Goal: Information Seeking & Learning: Learn about a topic

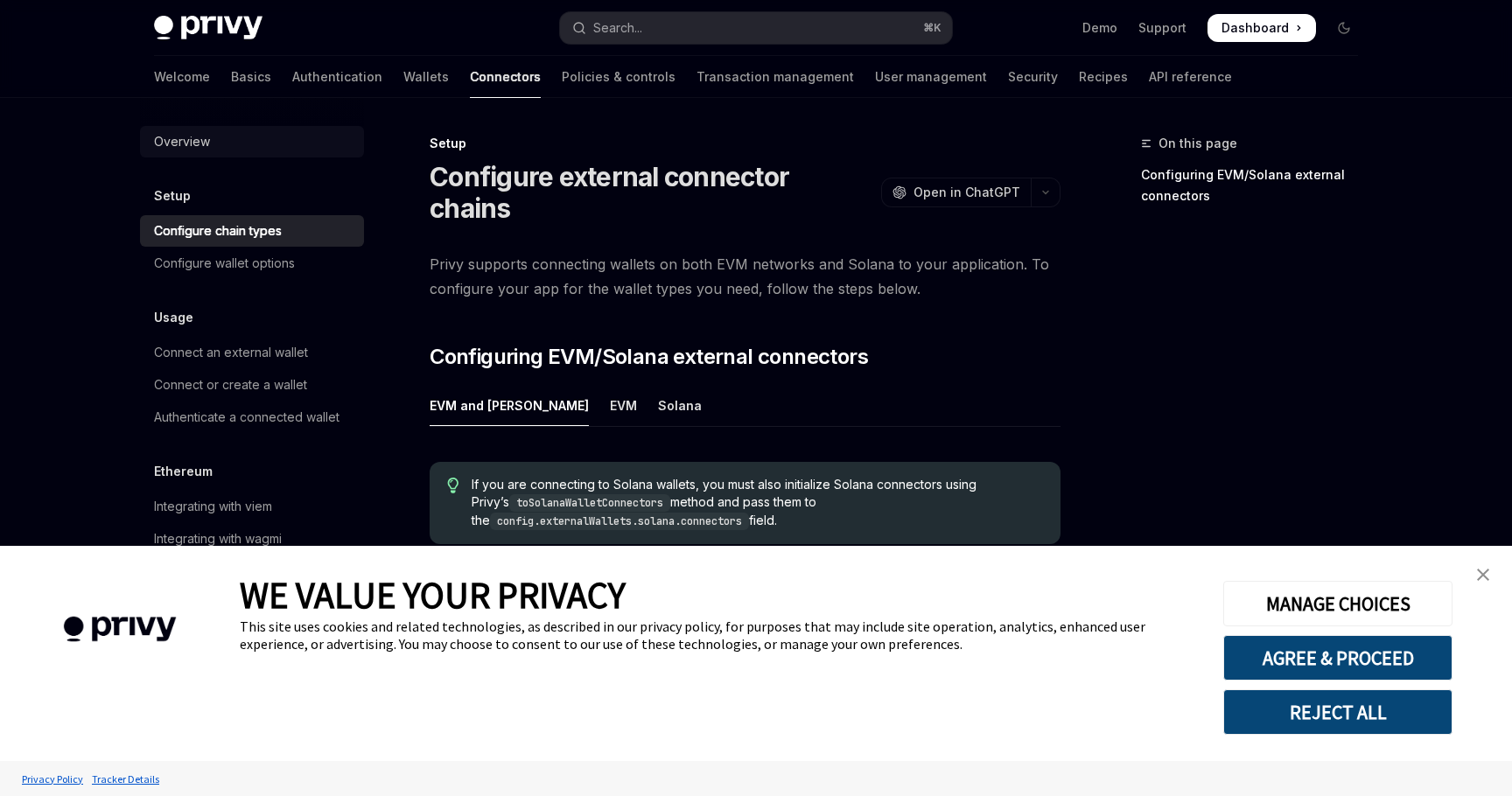
scroll to position [249, 0]
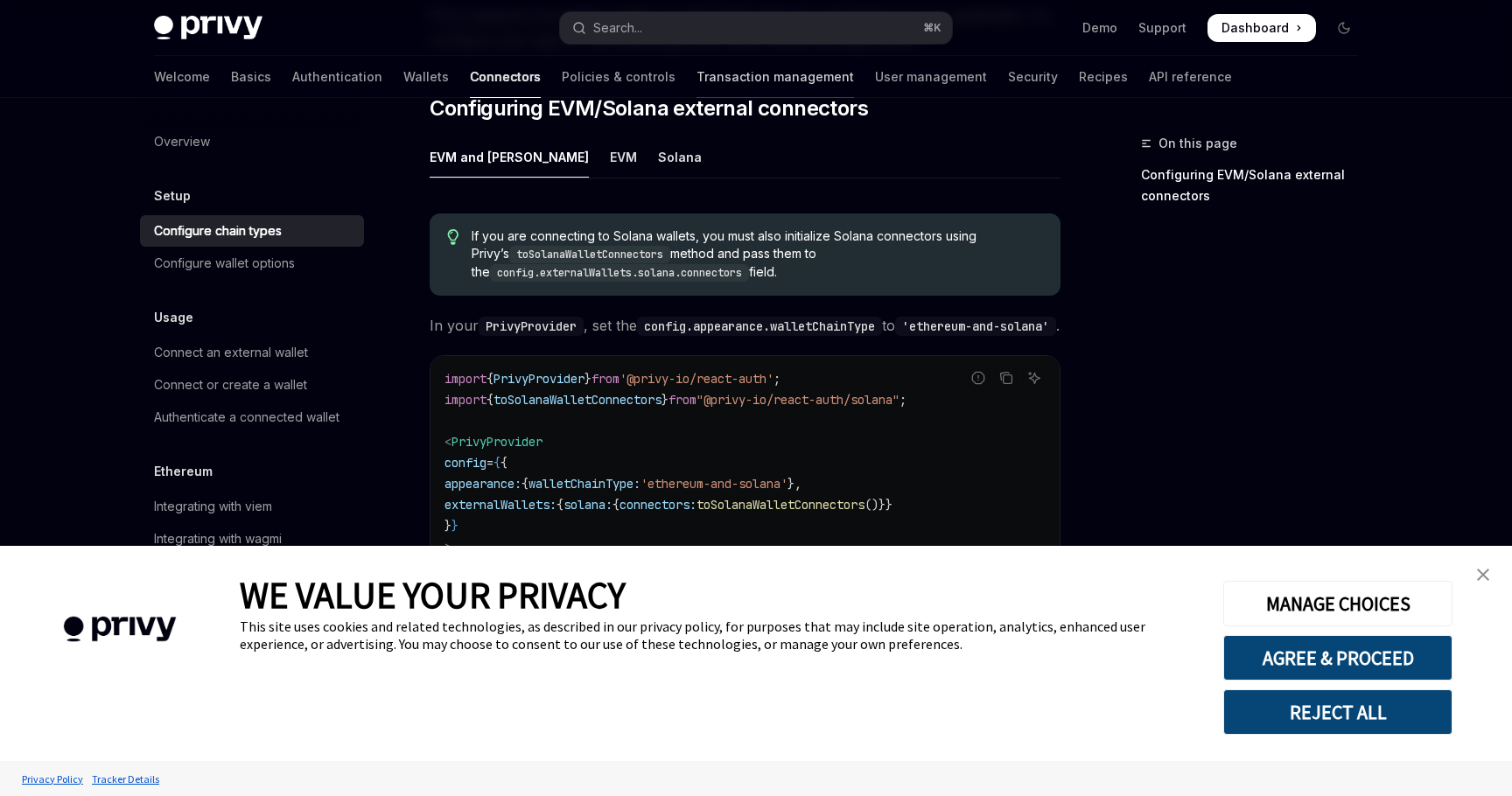
click at [696, 84] on link "Transaction management" at bounding box center [775, 77] width 158 height 42
type textarea "*"
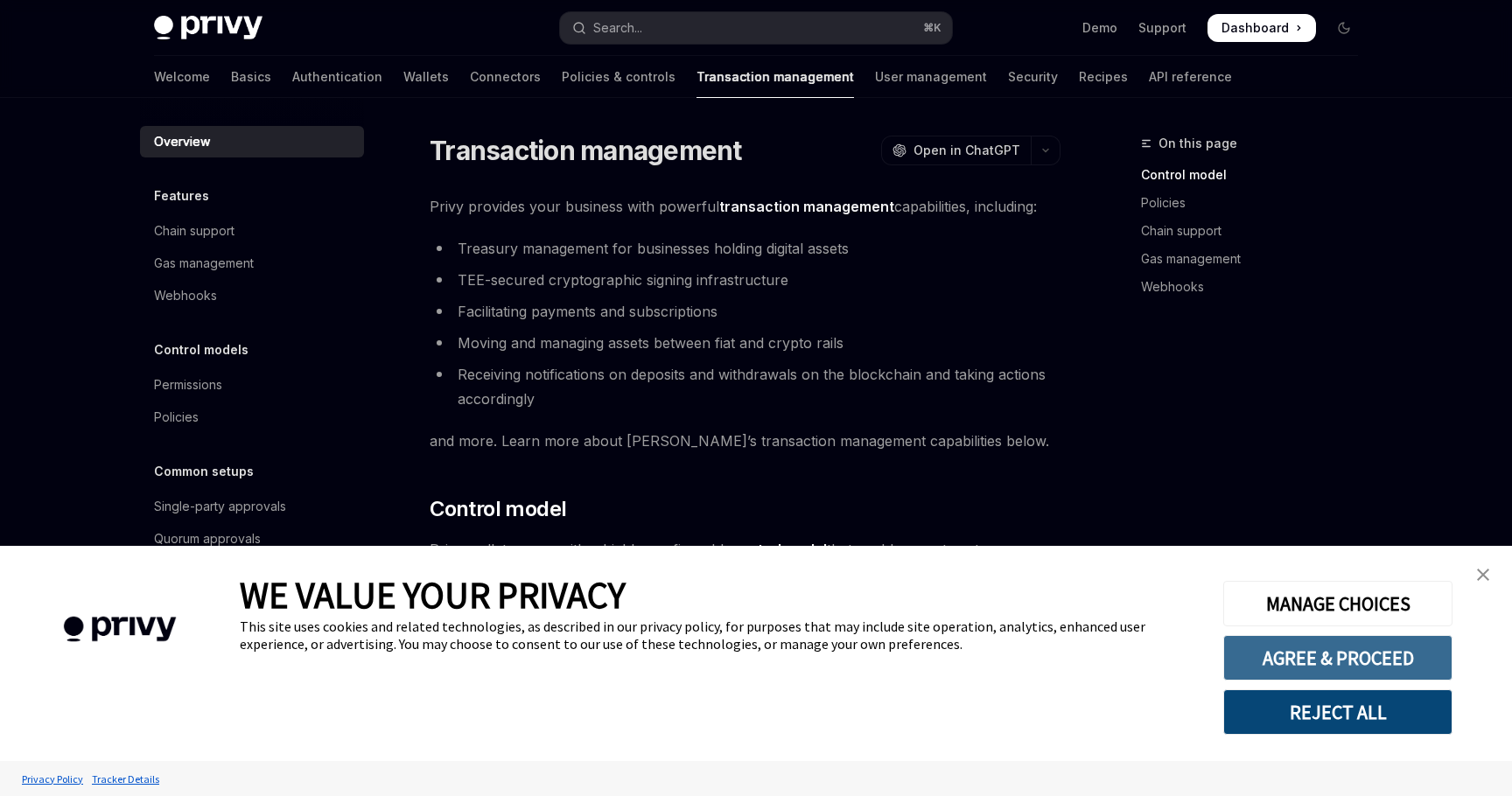
click at [1379, 647] on button "AGREE & PROCEED" at bounding box center [1338, 658] width 230 height 46
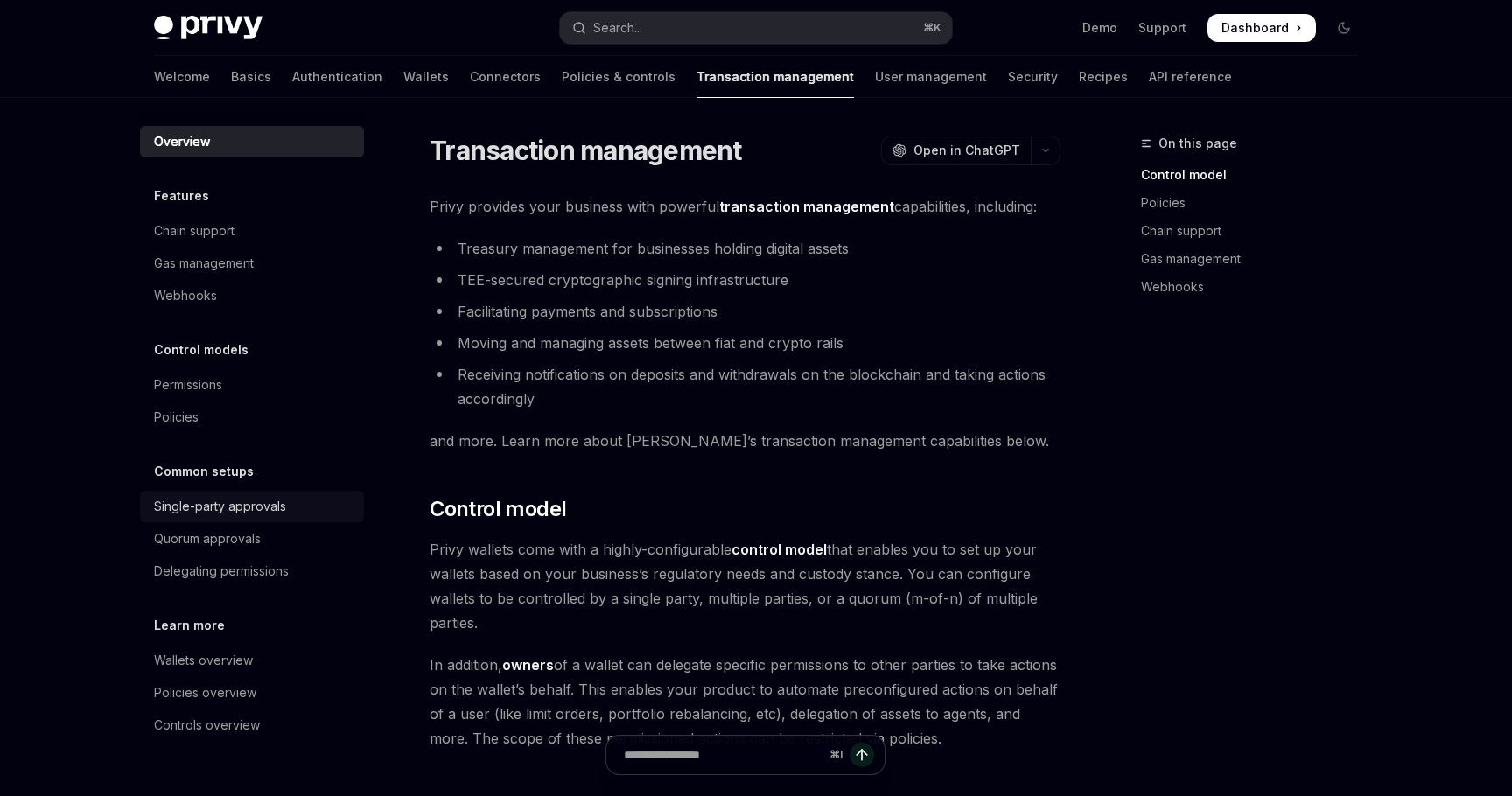
click at [273, 511] on div "Single-party approvals" at bounding box center [220, 506] width 132 height 21
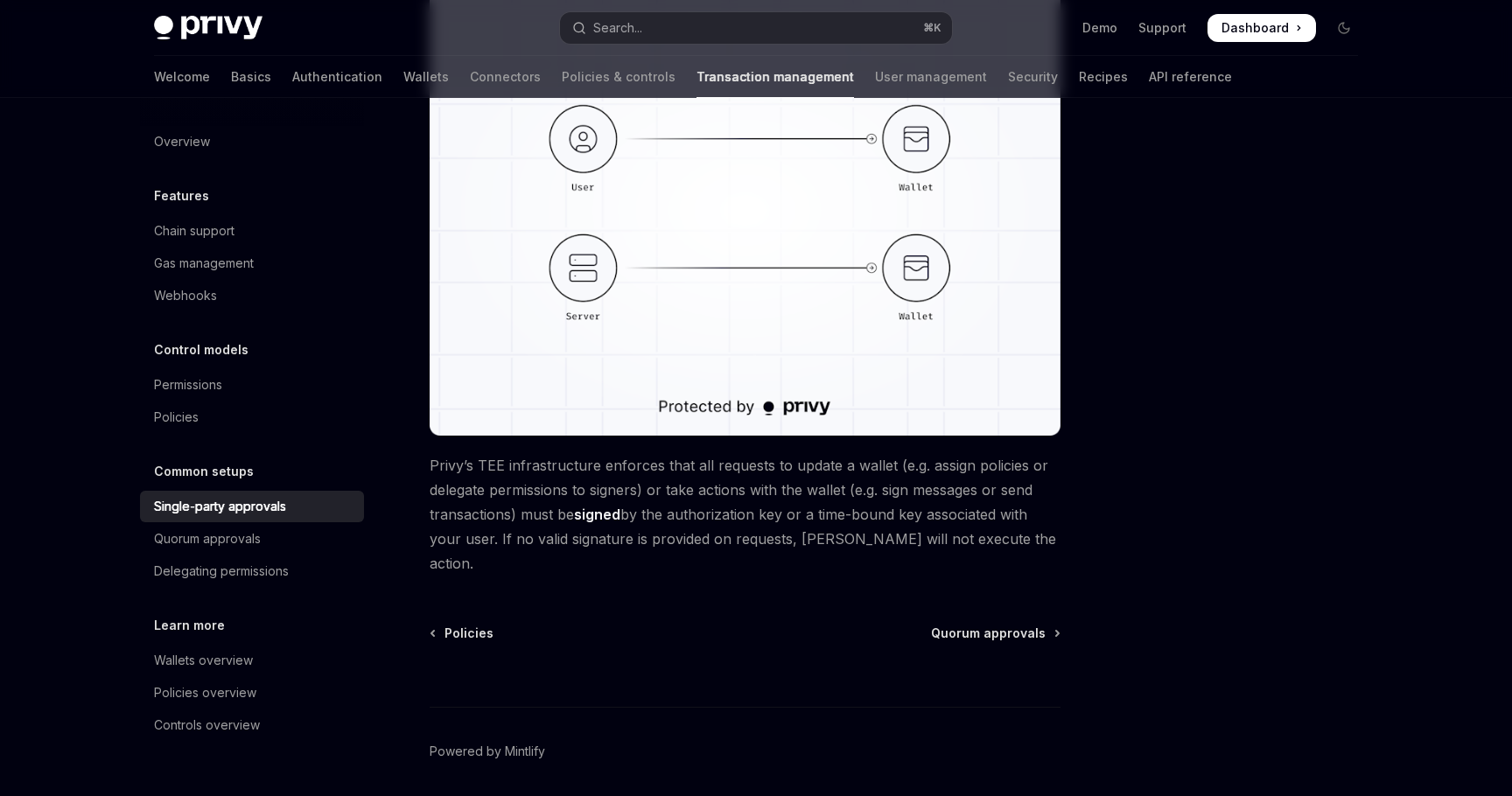
scroll to position [364, 0]
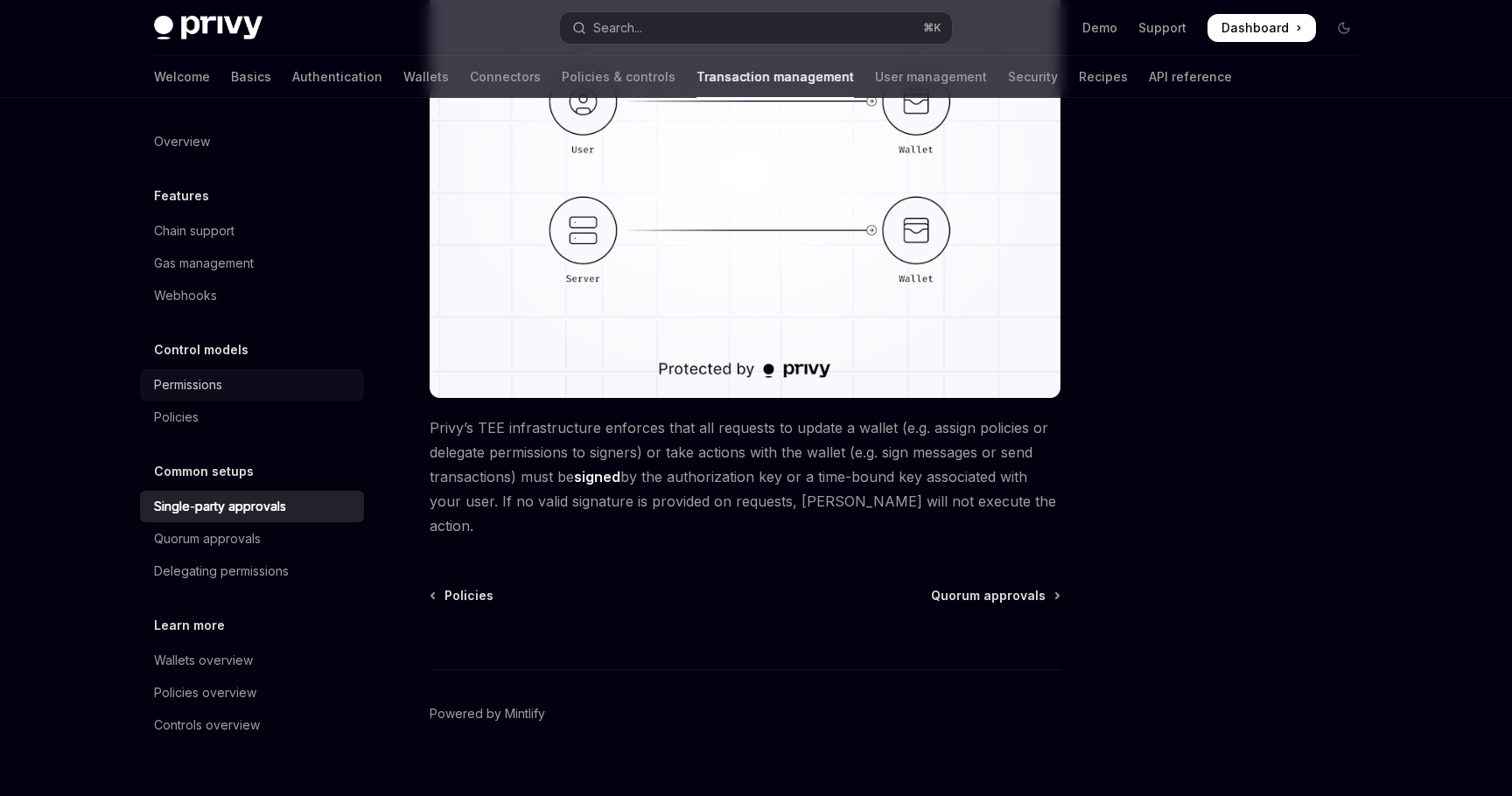
click at [230, 389] on div "Permissions" at bounding box center [254, 385] width 200 height 21
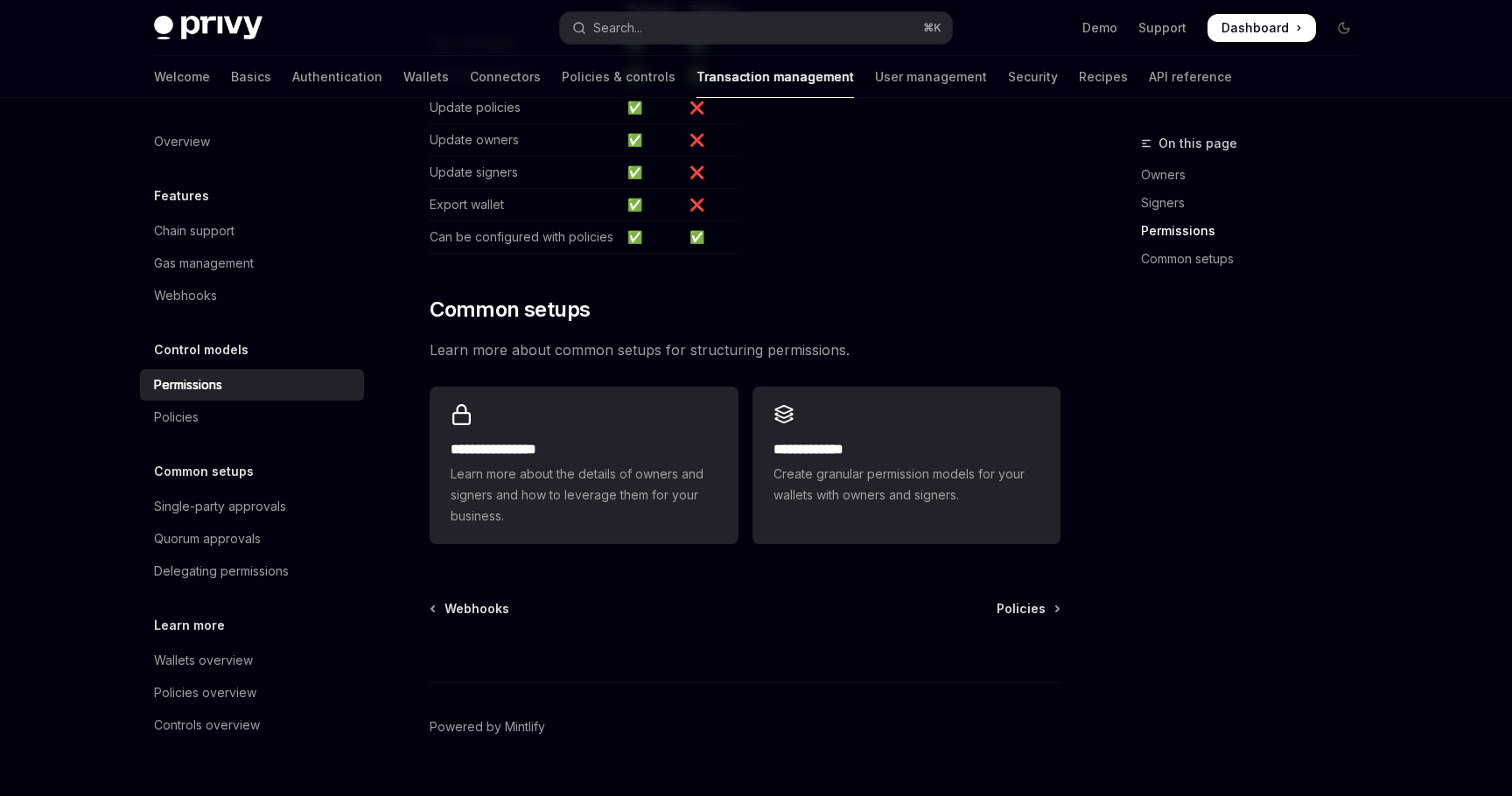
scroll to position [1201, 0]
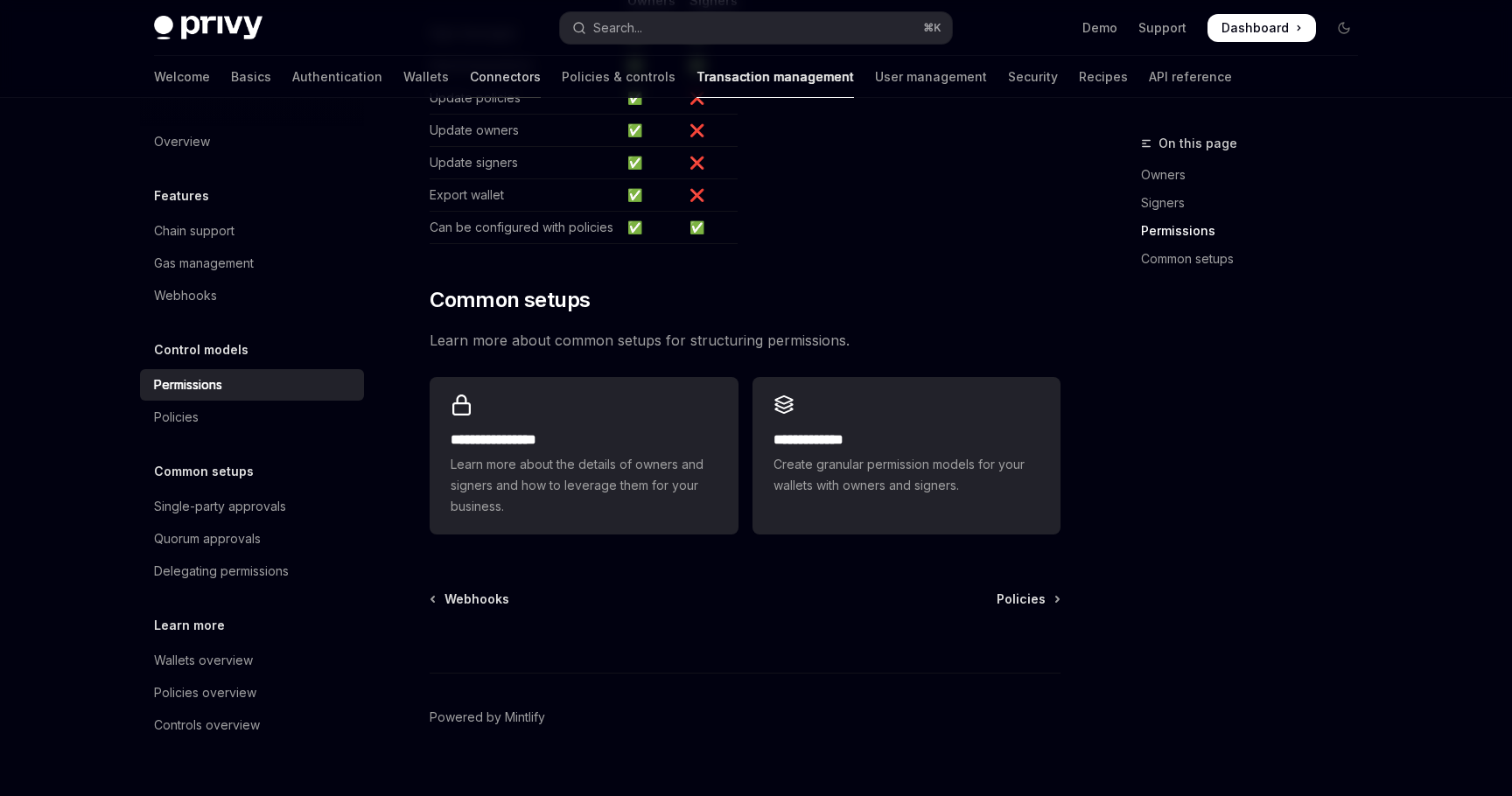
click at [469, 77] on link "Connectors" at bounding box center [504, 77] width 71 height 42
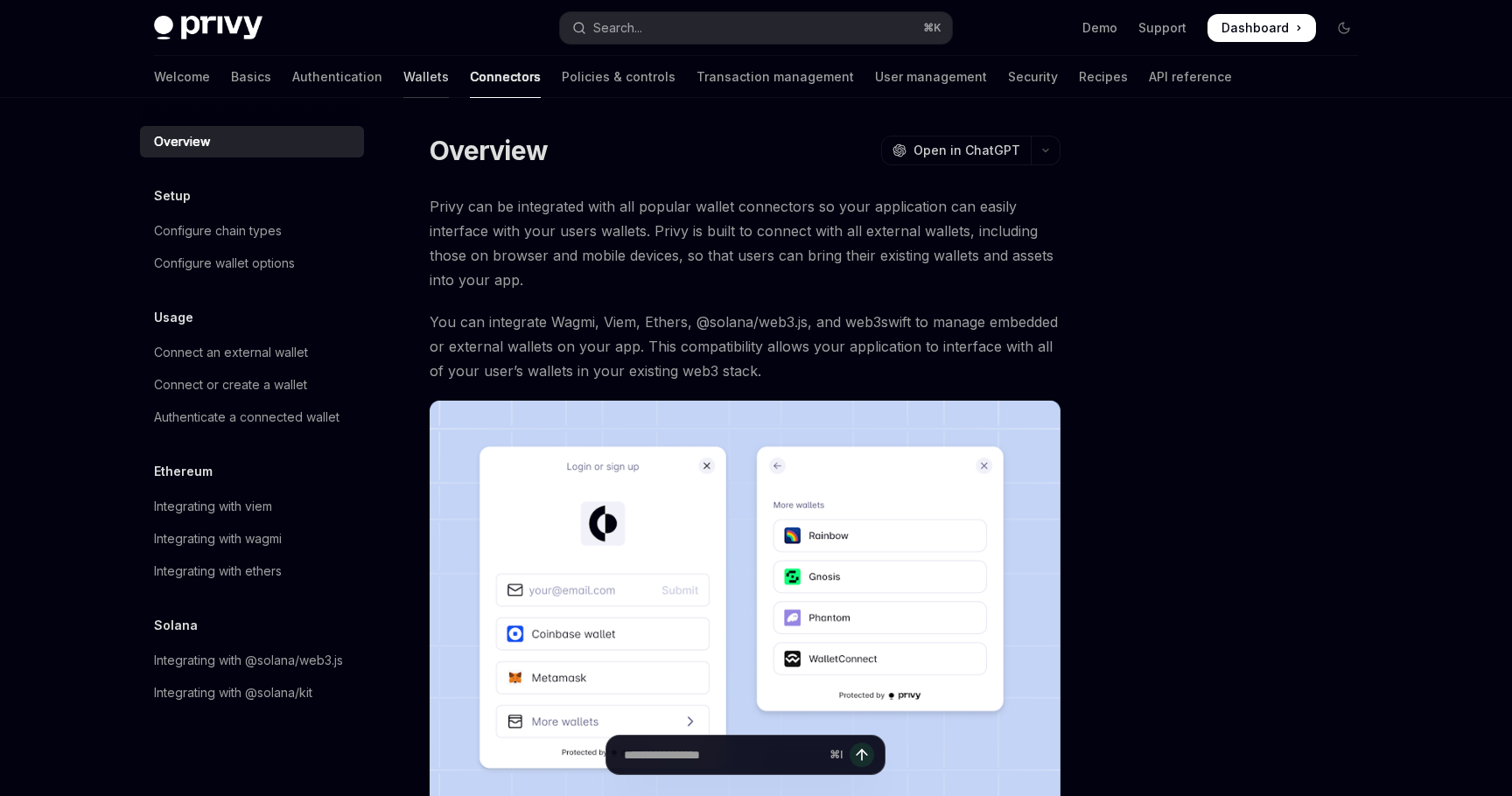
click at [403, 76] on link "Wallets" at bounding box center [426, 77] width 46 height 42
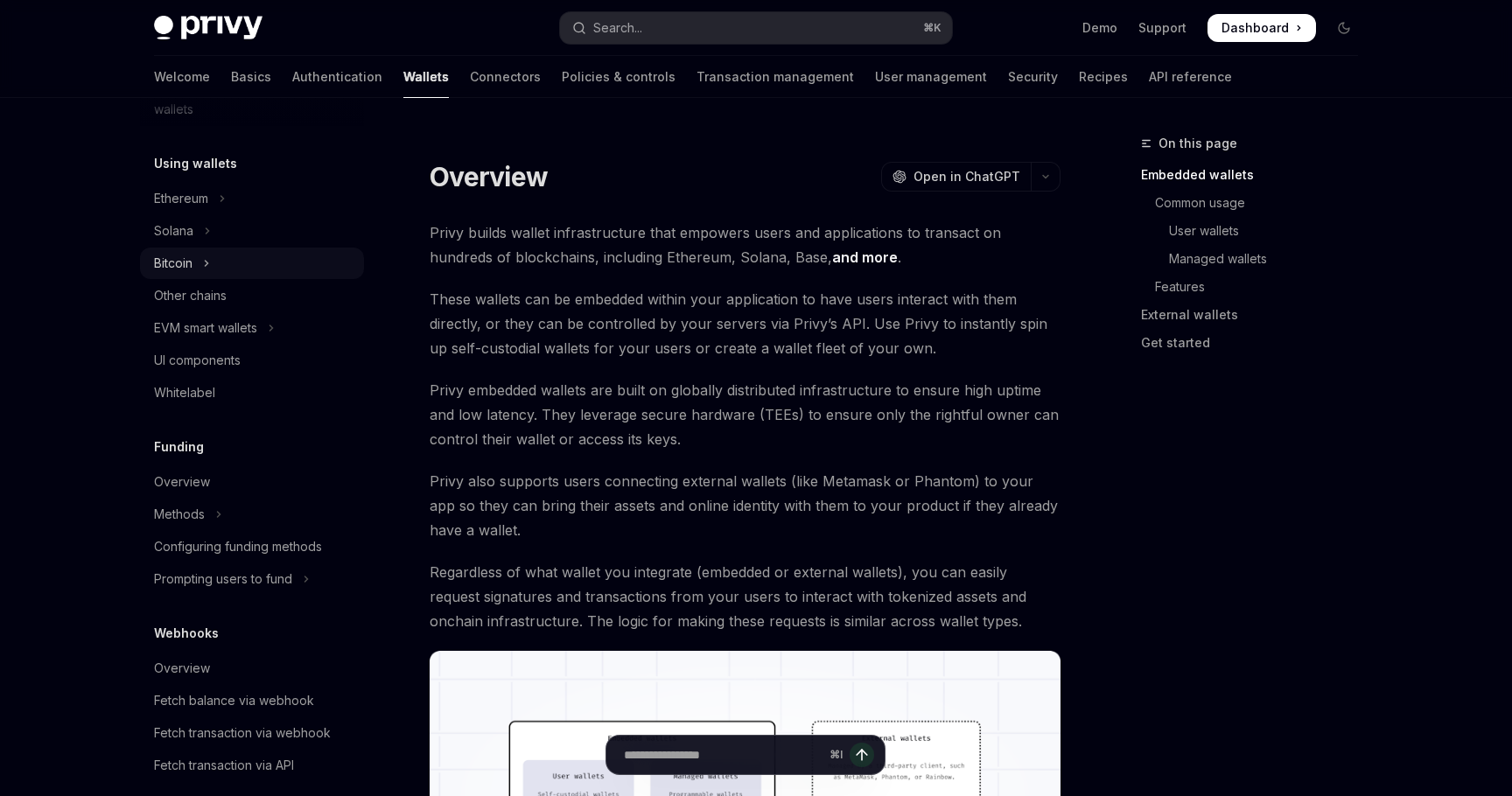
scroll to position [402, 0]
click at [211, 509] on button "Methods" at bounding box center [252, 511] width 224 height 32
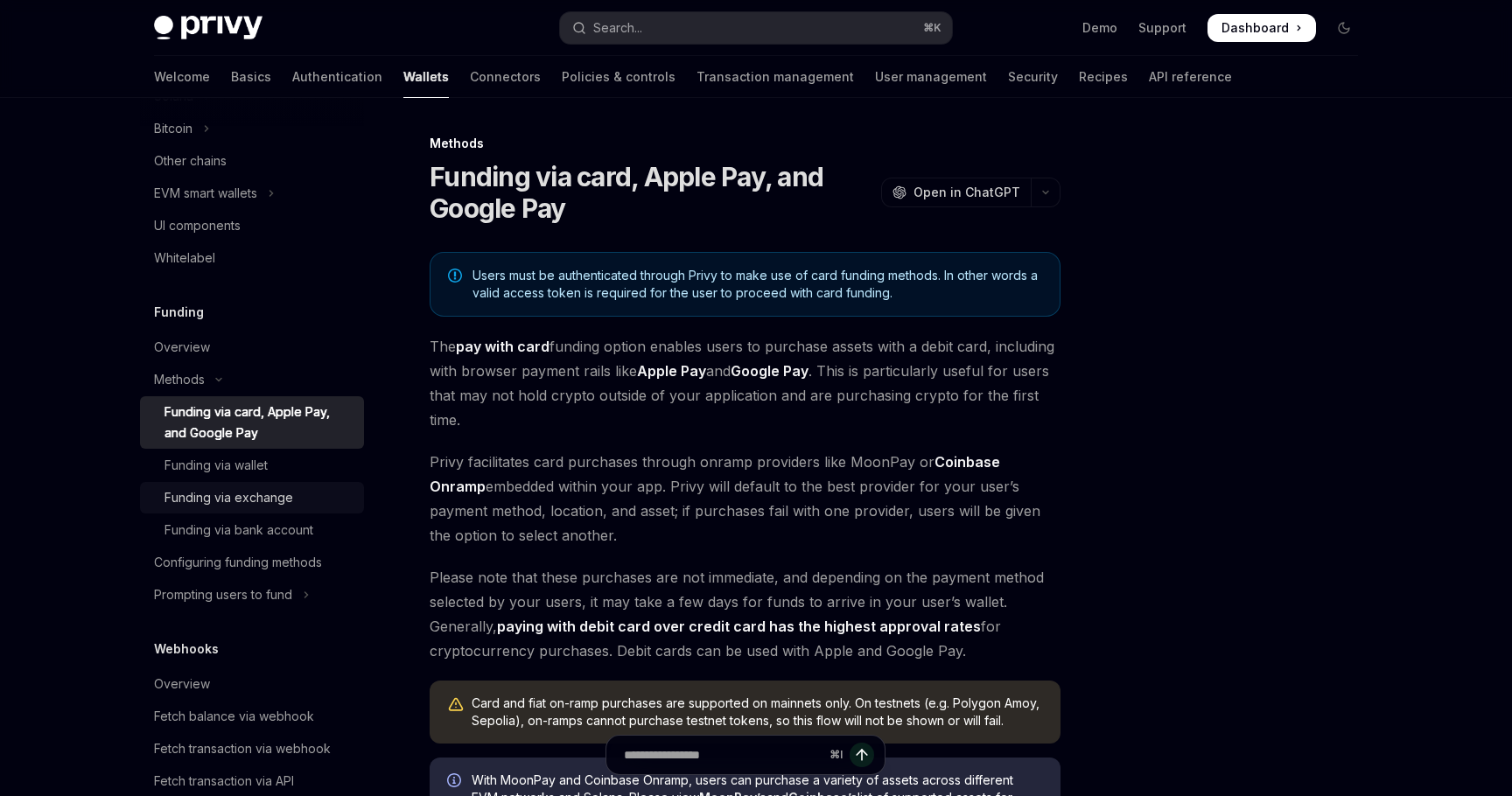
scroll to position [541, 0]
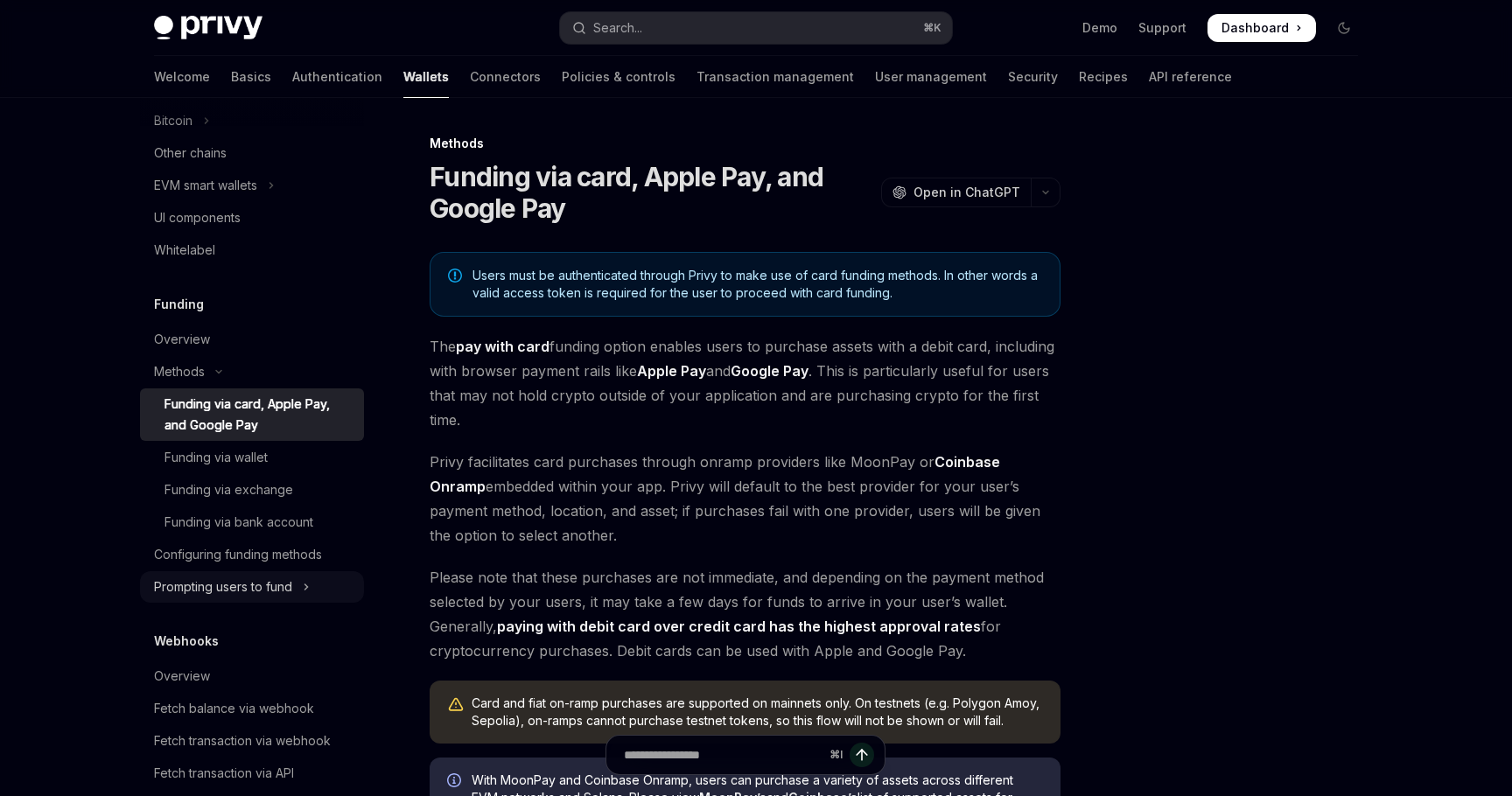
click at [309, 589] on icon "Toggle Prompting users to fund section" at bounding box center [306, 586] width 7 height 21
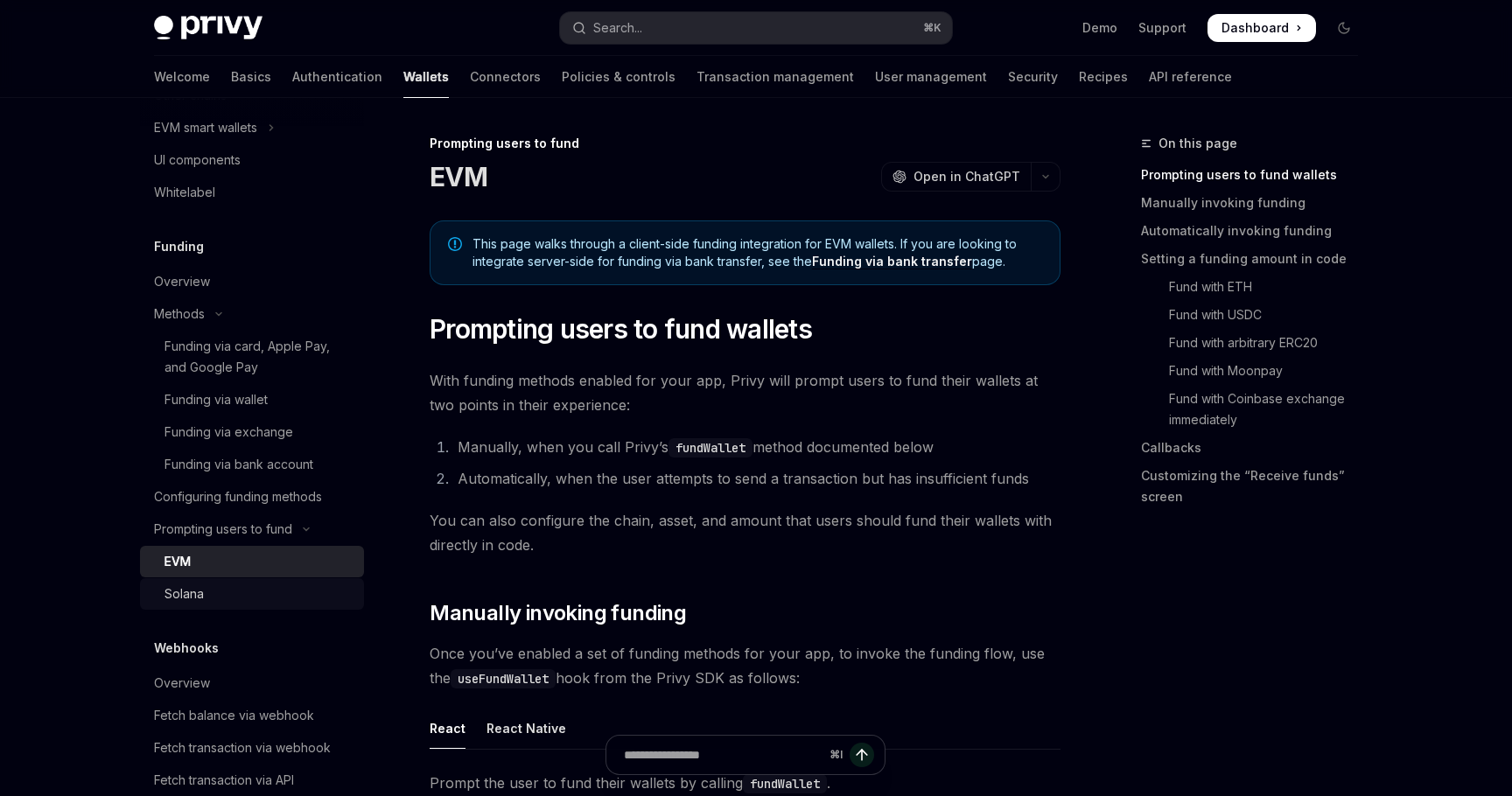
scroll to position [600, 0]
click at [266, 582] on link "Solana" at bounding box center [252, 593] width 224 height 32
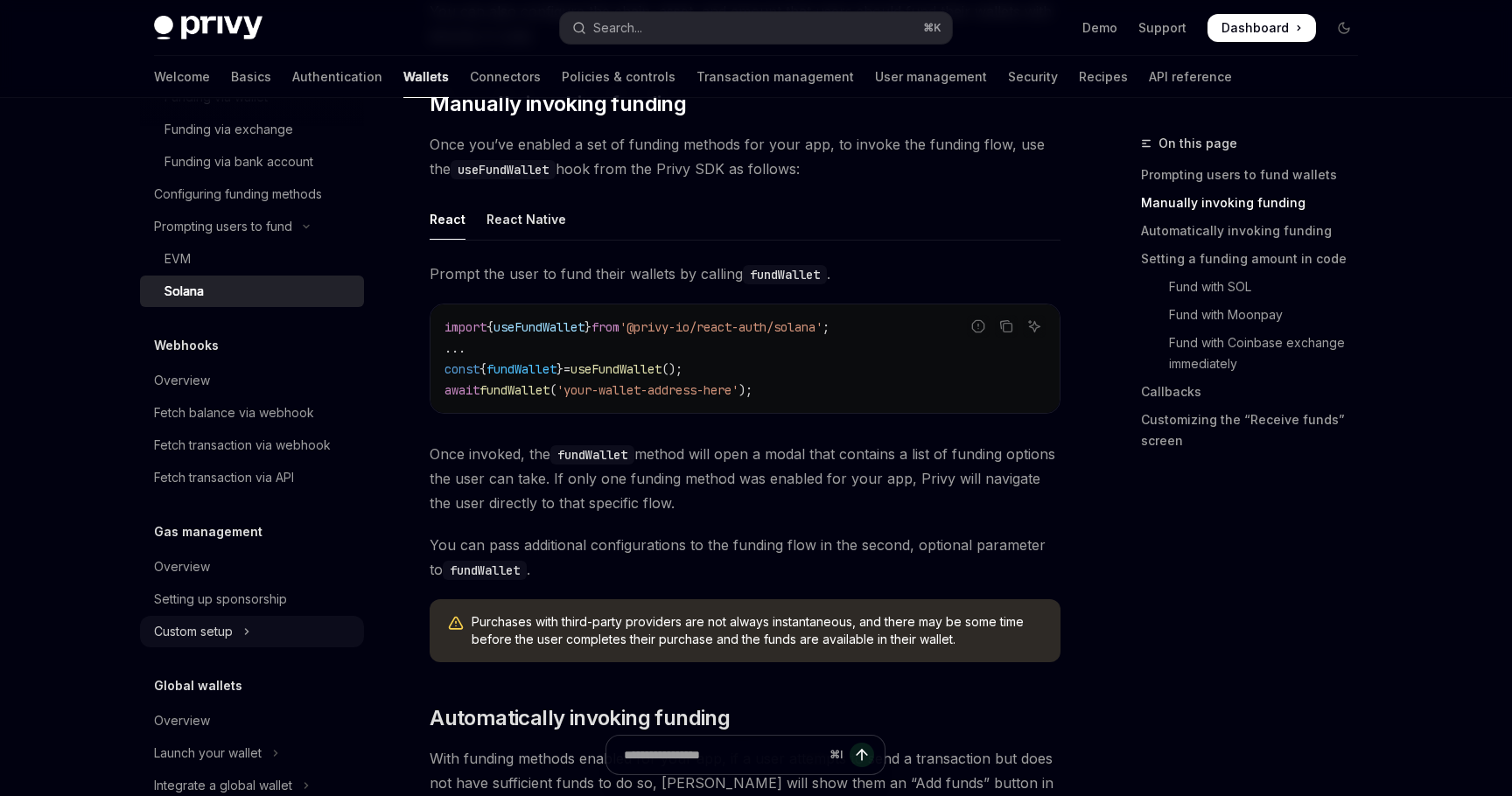
scroll to position [909, 0]
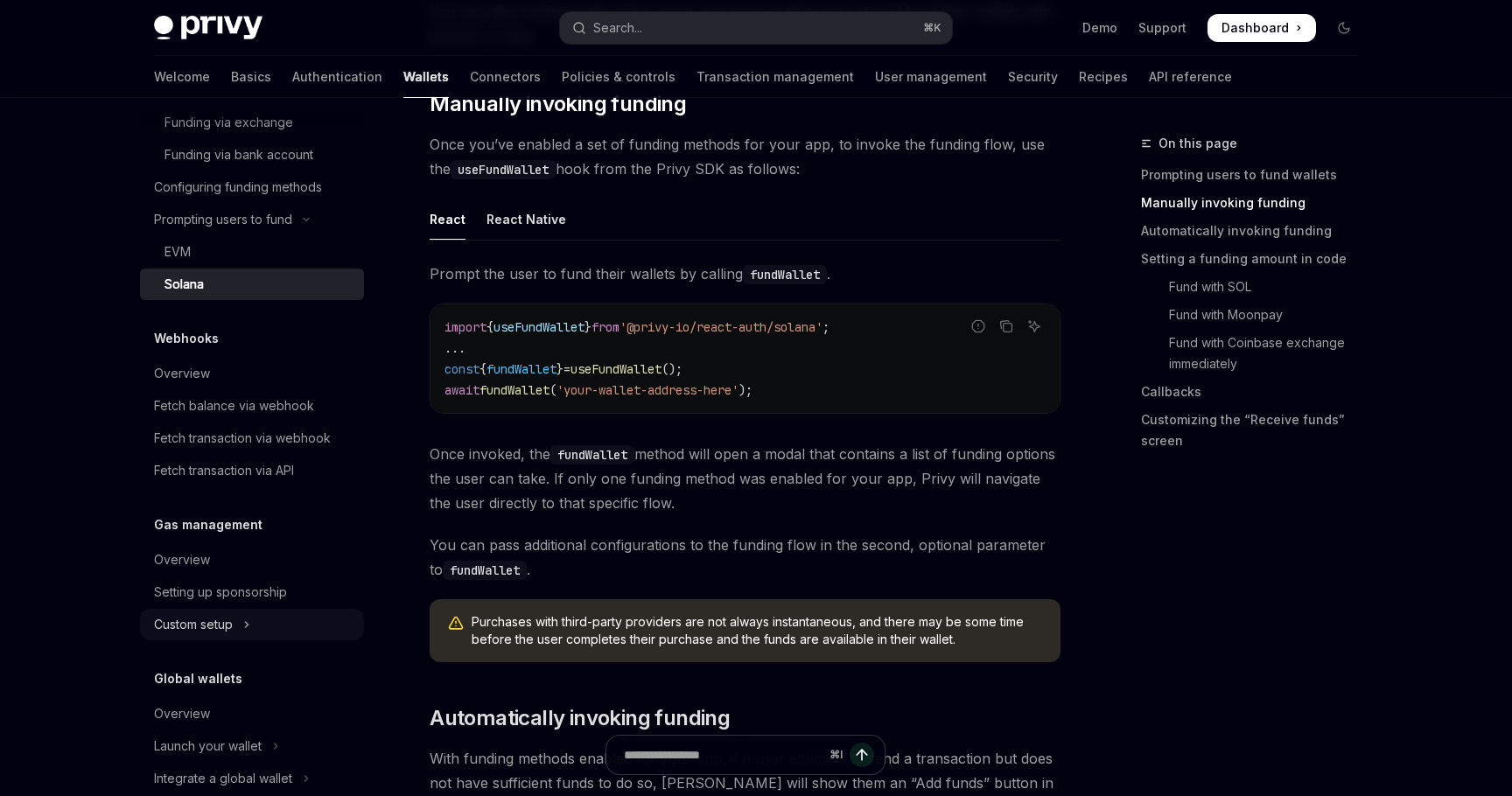
click at [243, 630] on button "Custom setup" at bounding box center [252, 625] width 224 height 32
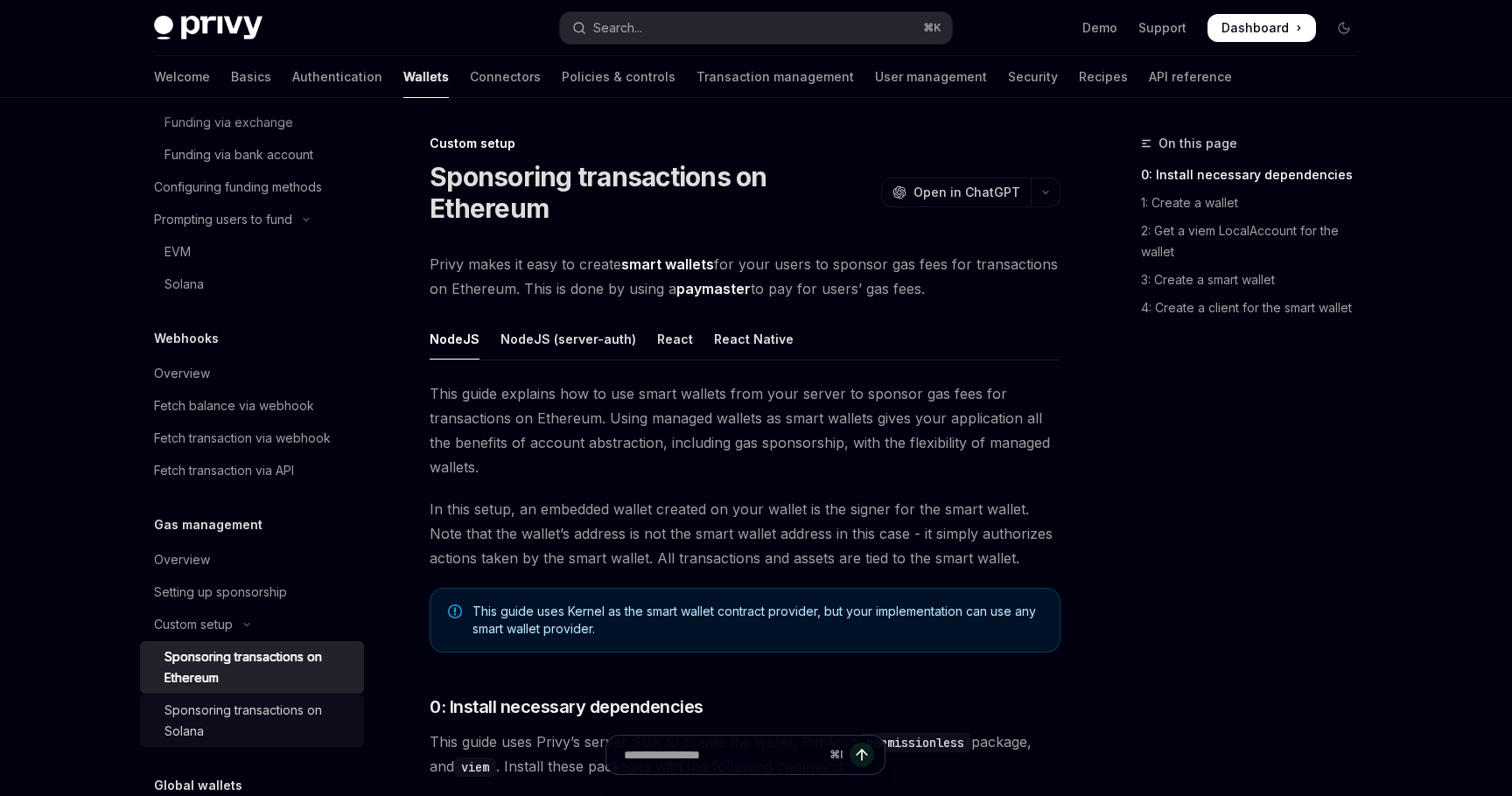
click at [252, 705] on div "Sponsoring transactions on Solana" at bounding box center [259, 721] width 189 height 42
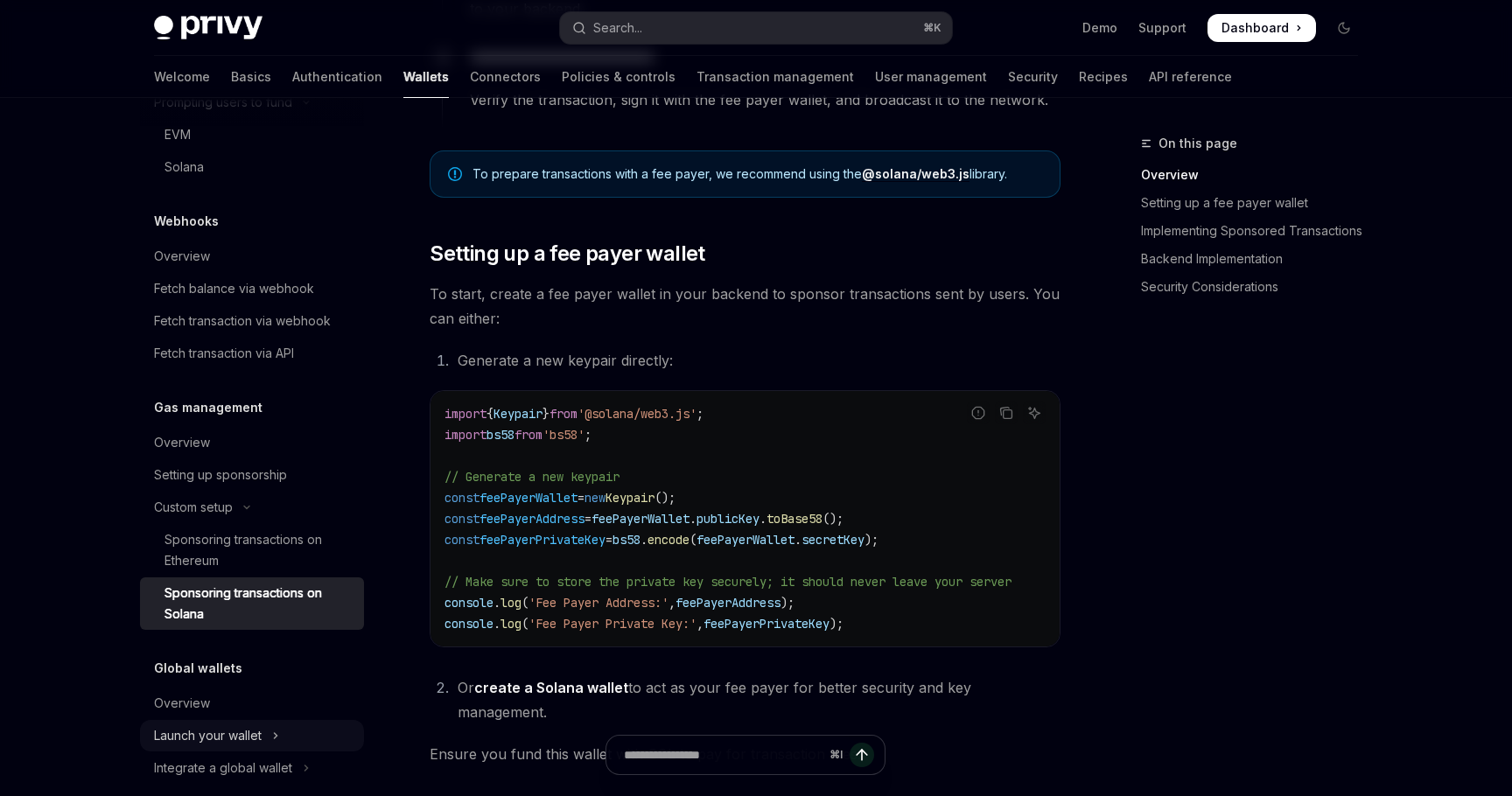
scroll to position [1049, 0]
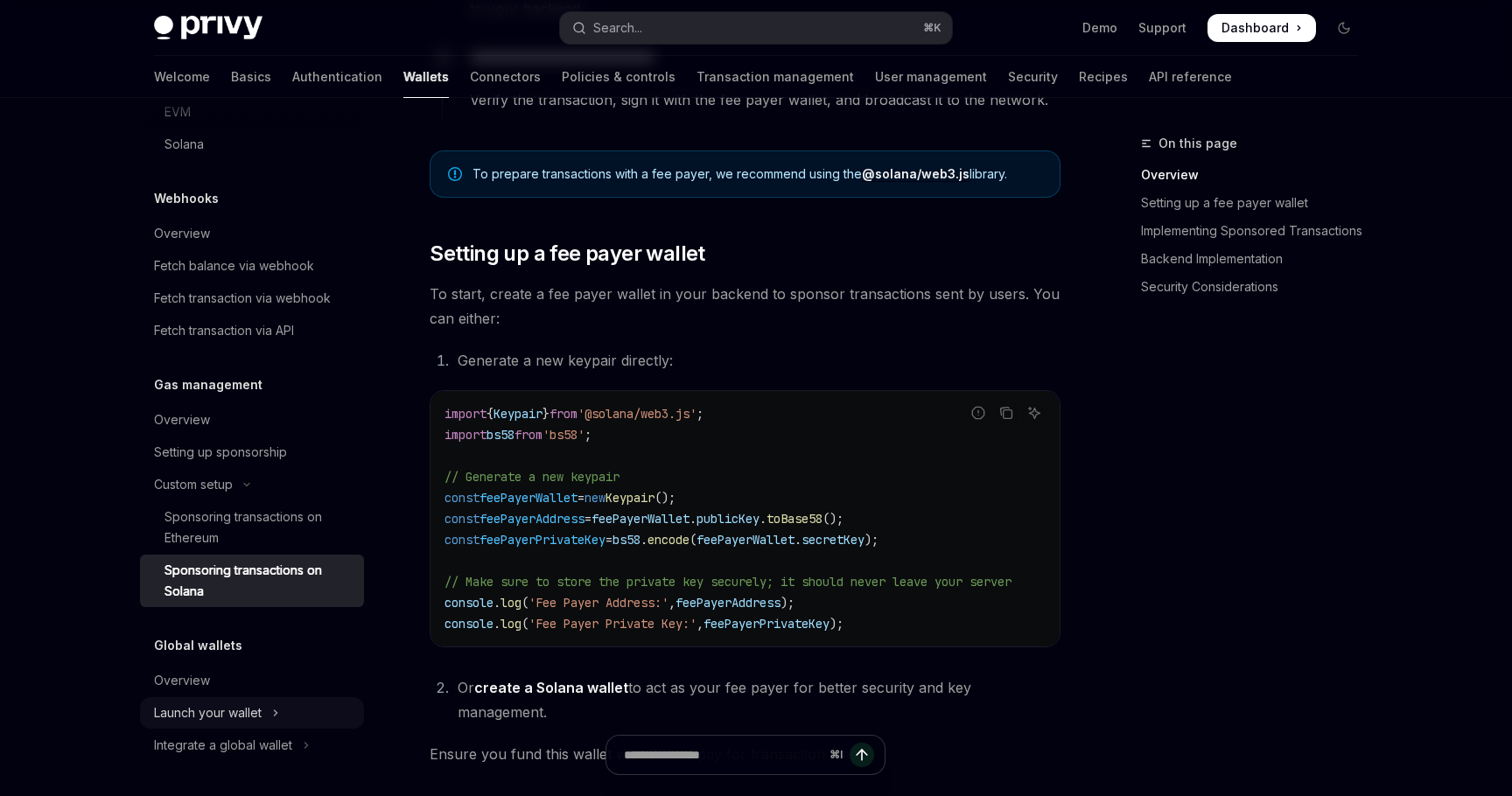
click at [276, 713] on icon "Toggle Launch your wallet section" at bounding box center [275, 712] width 7 height 21
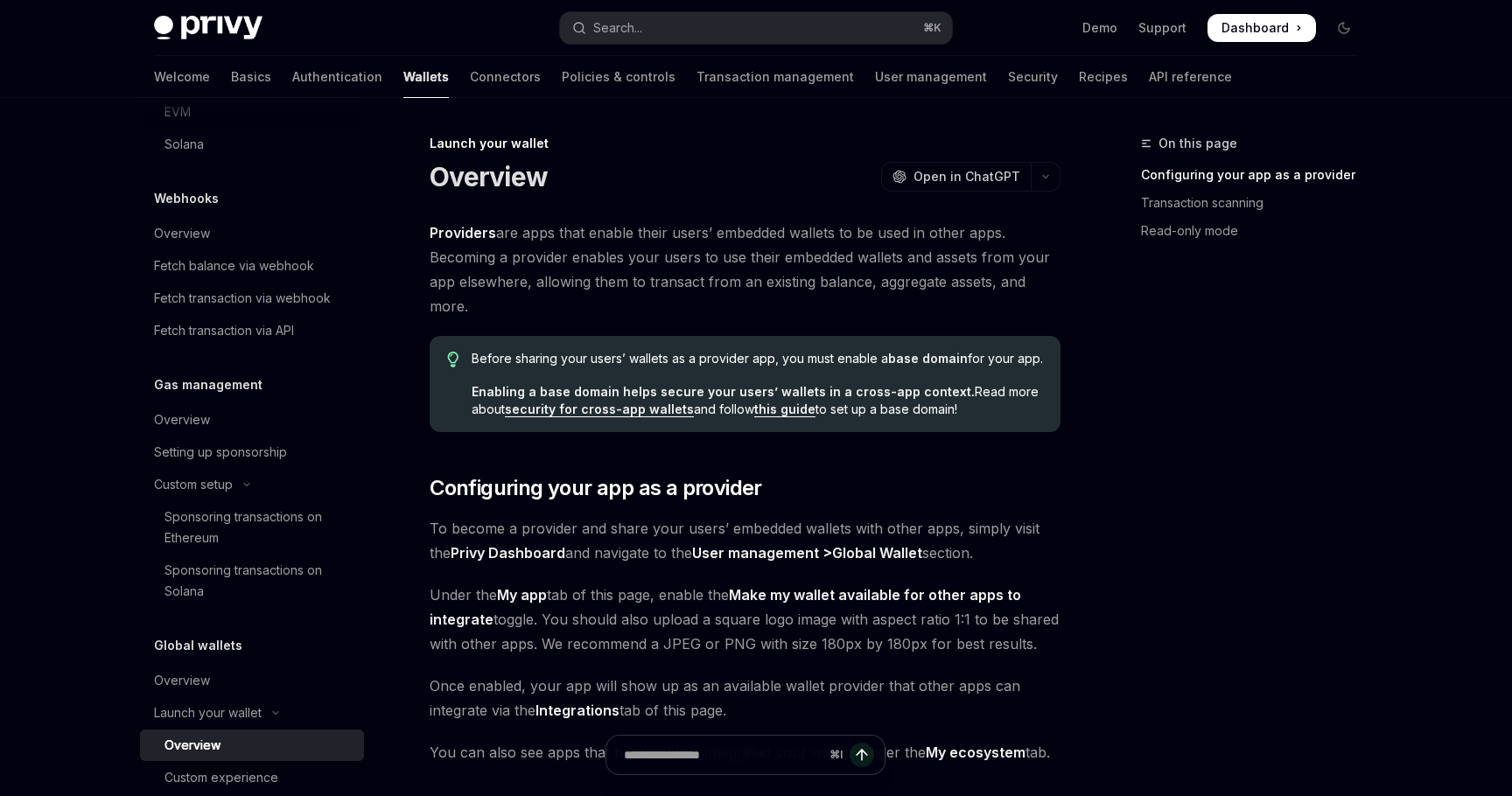
scroll to position [1114, 0]
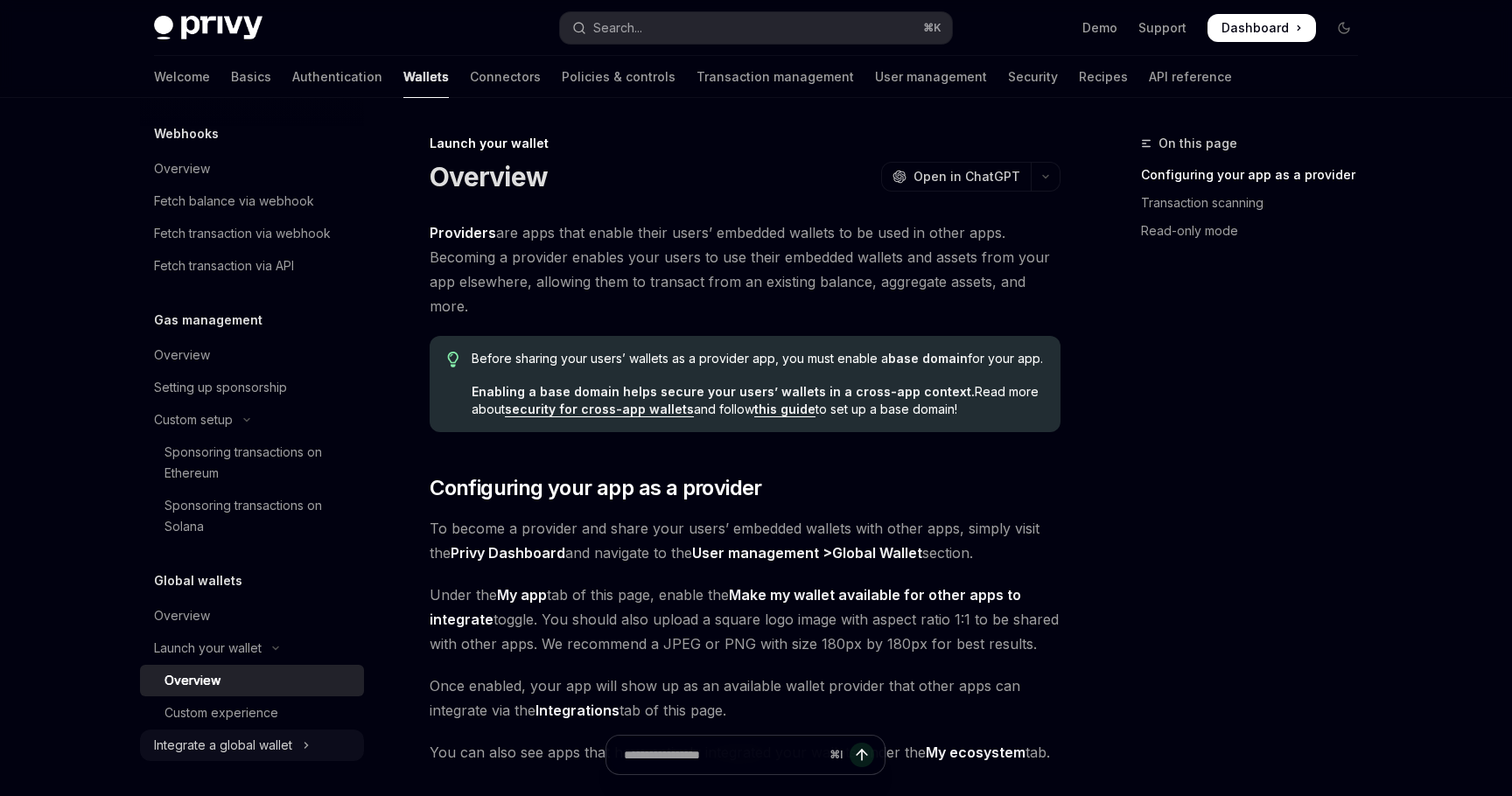
click at [310, 739] on button "Integrate a global wallet" at bounding box center [252, 746] width 224 height 32
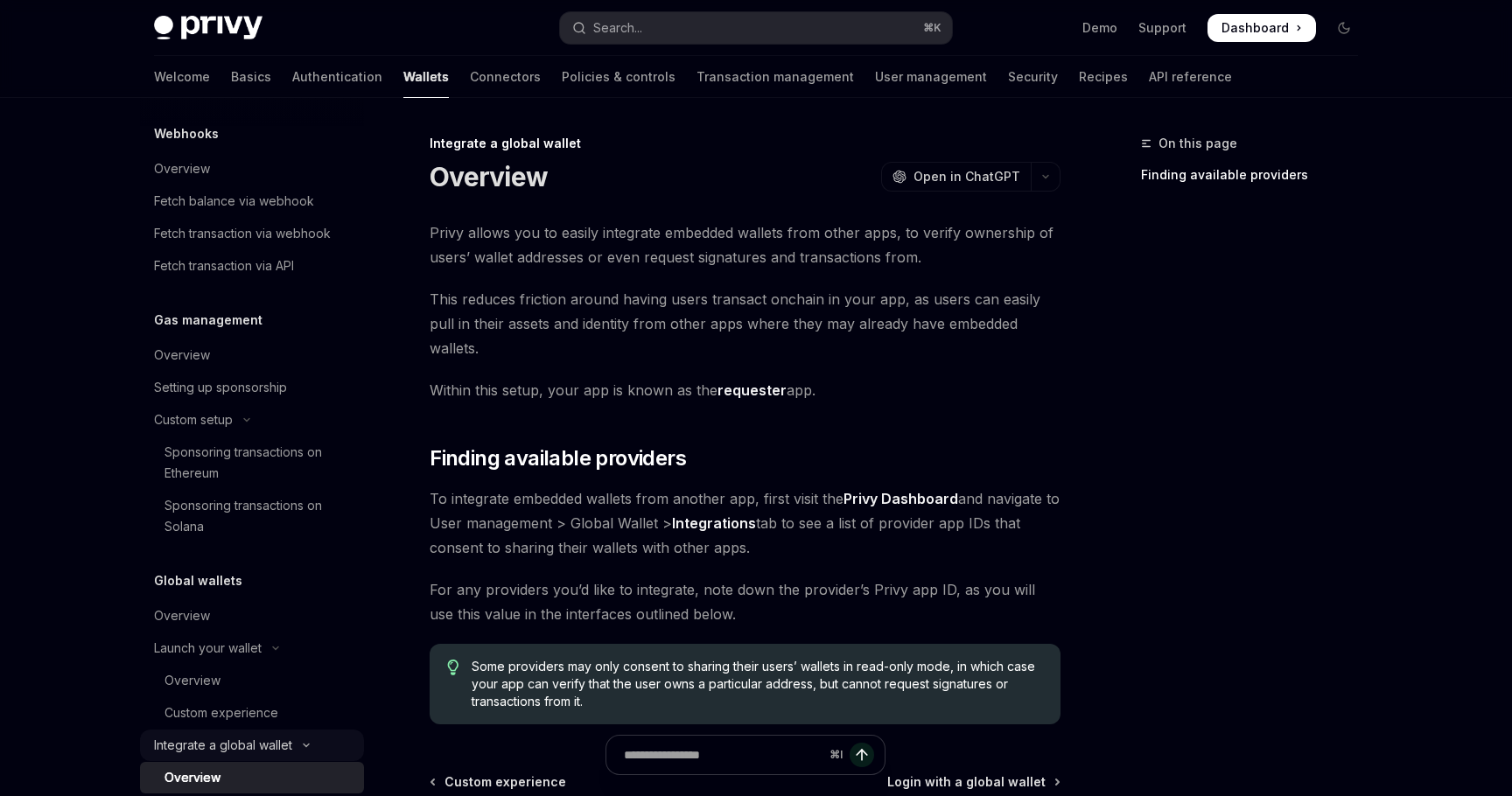
scroll to position [1340, 0]
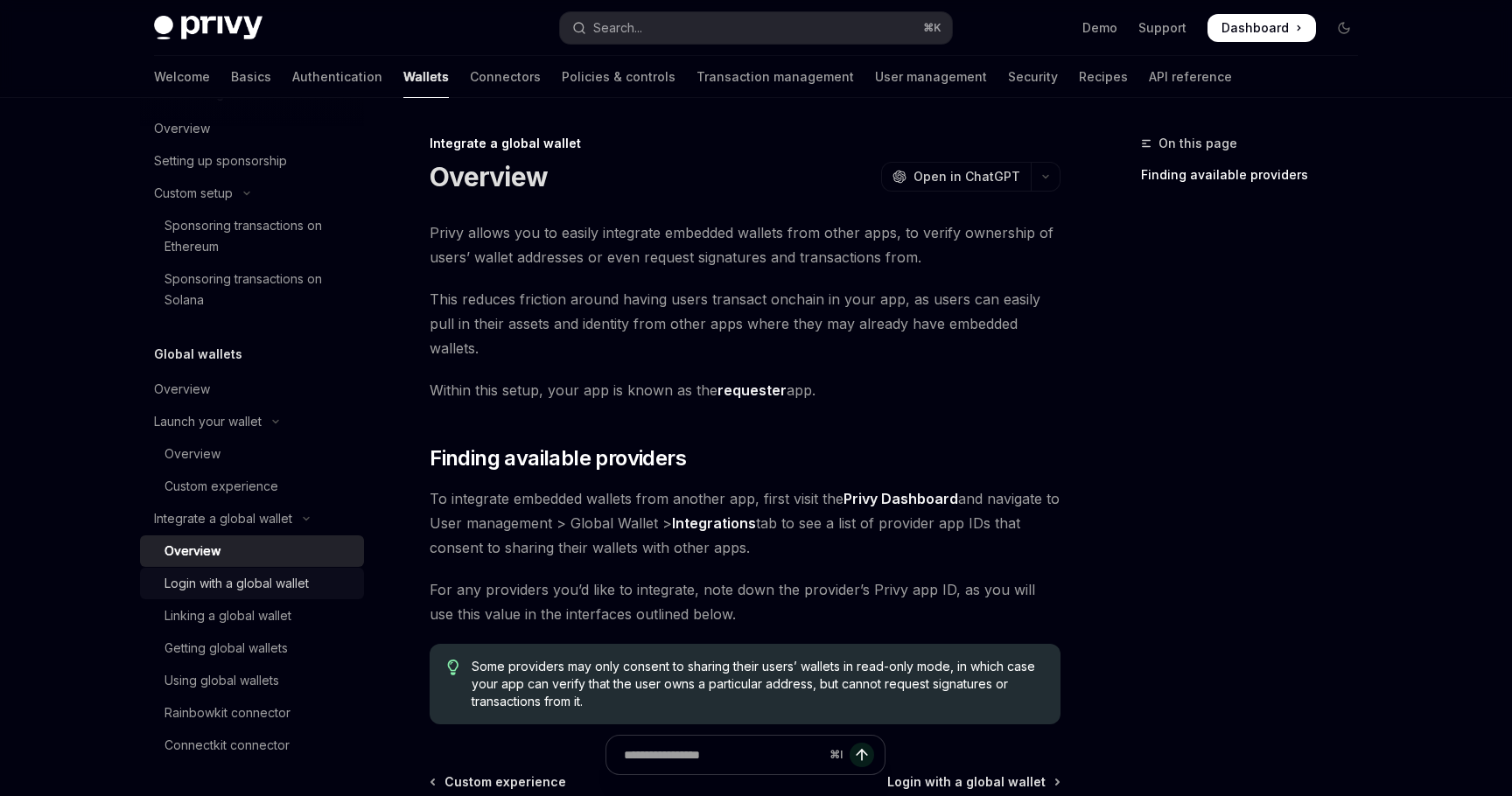
click at [279, 579] on div "Login with a global wallet" at bounding box center [237, 583] width 145 height 21
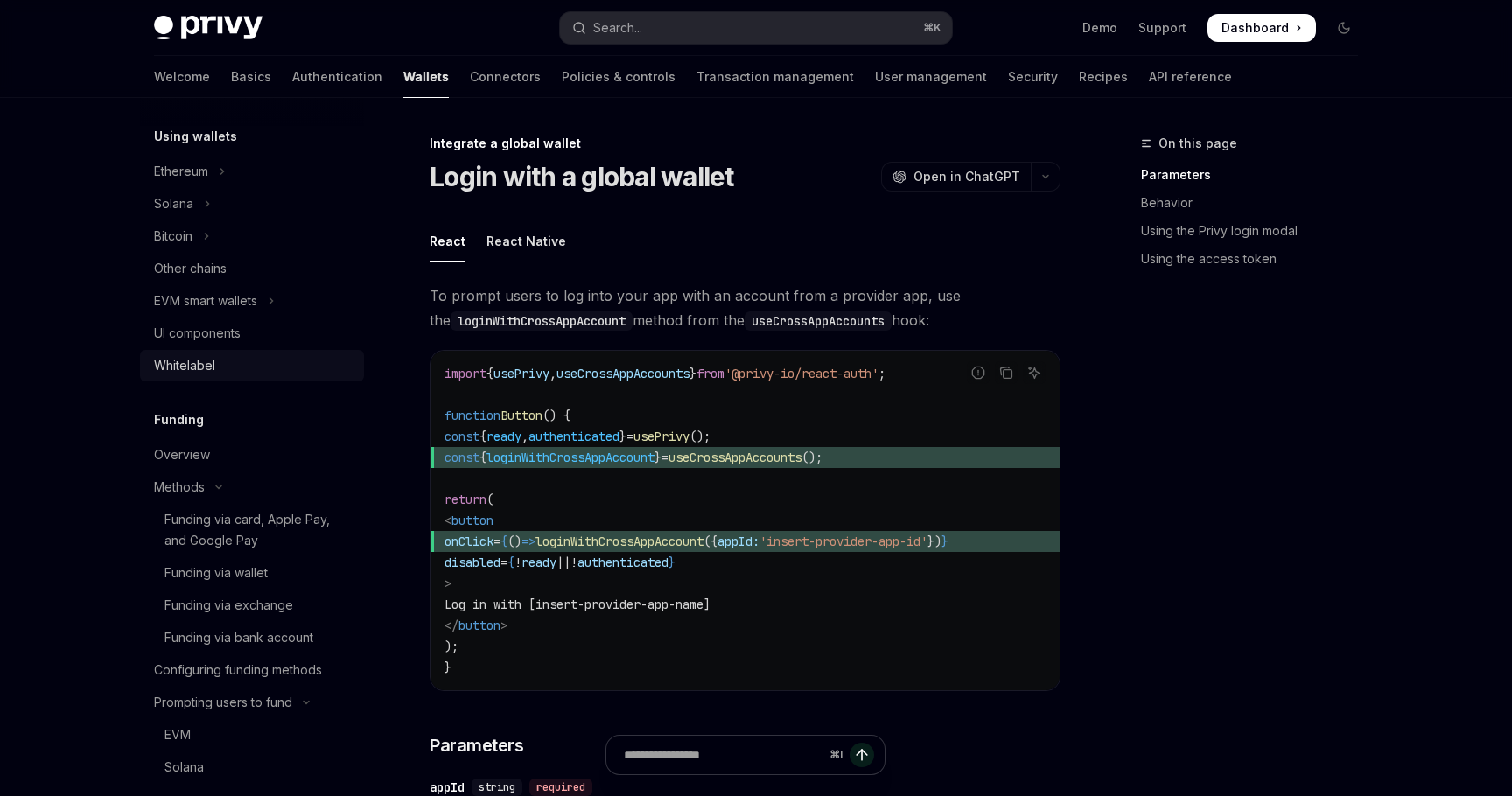
scroll to position [410, 0]
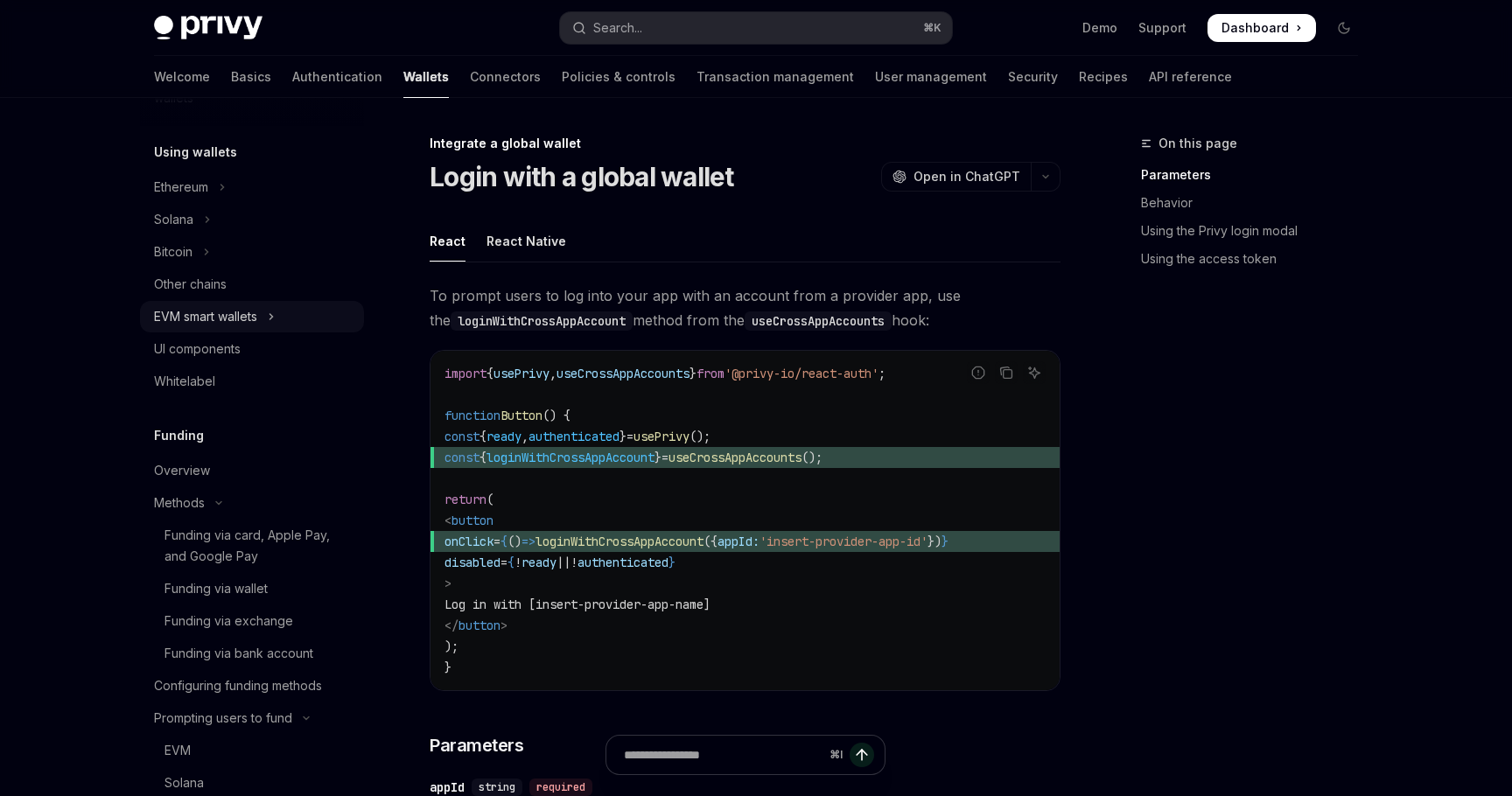
click at [279, 320] on button "EVM smart wallets" at bounding box center [252, 317] width 224 height 32
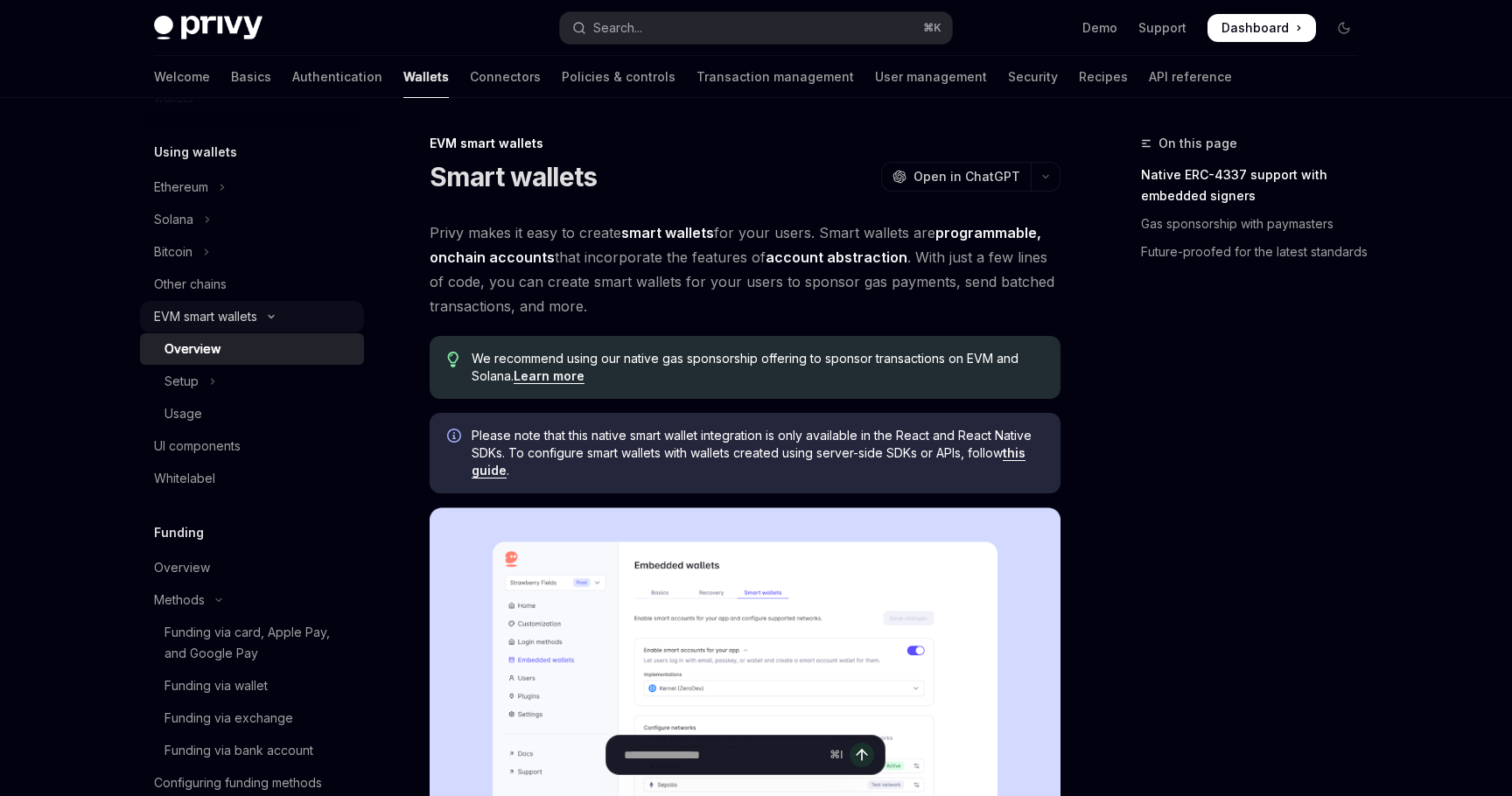
click at [282, 315] on icon "Toggle EVM smart wallets section" at bounding box center [271, 317] width 21 height 7
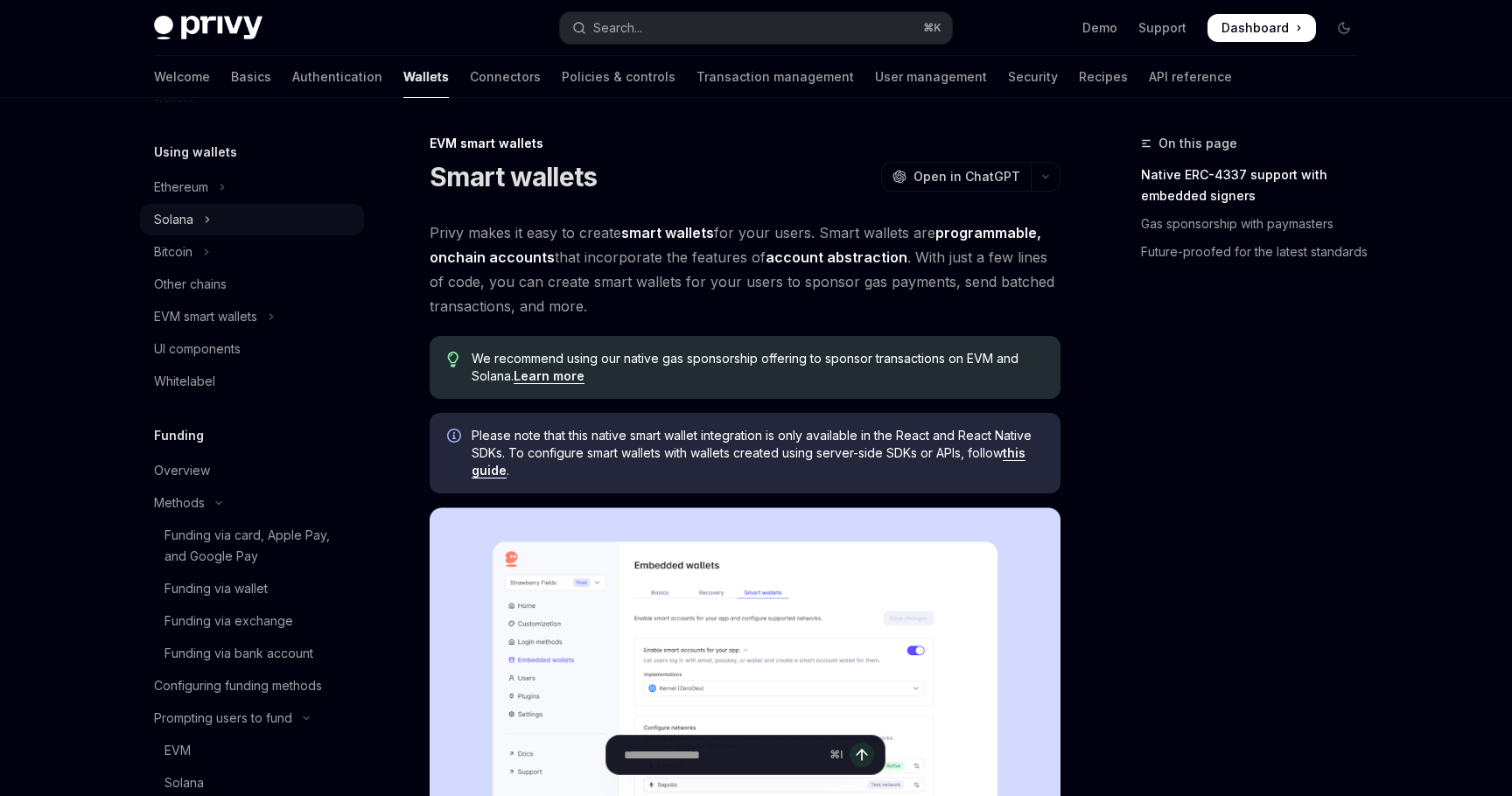
click at [208, 212] on icon "Toggle Solana section" at bounding box center [207, 219] width 7 height 21
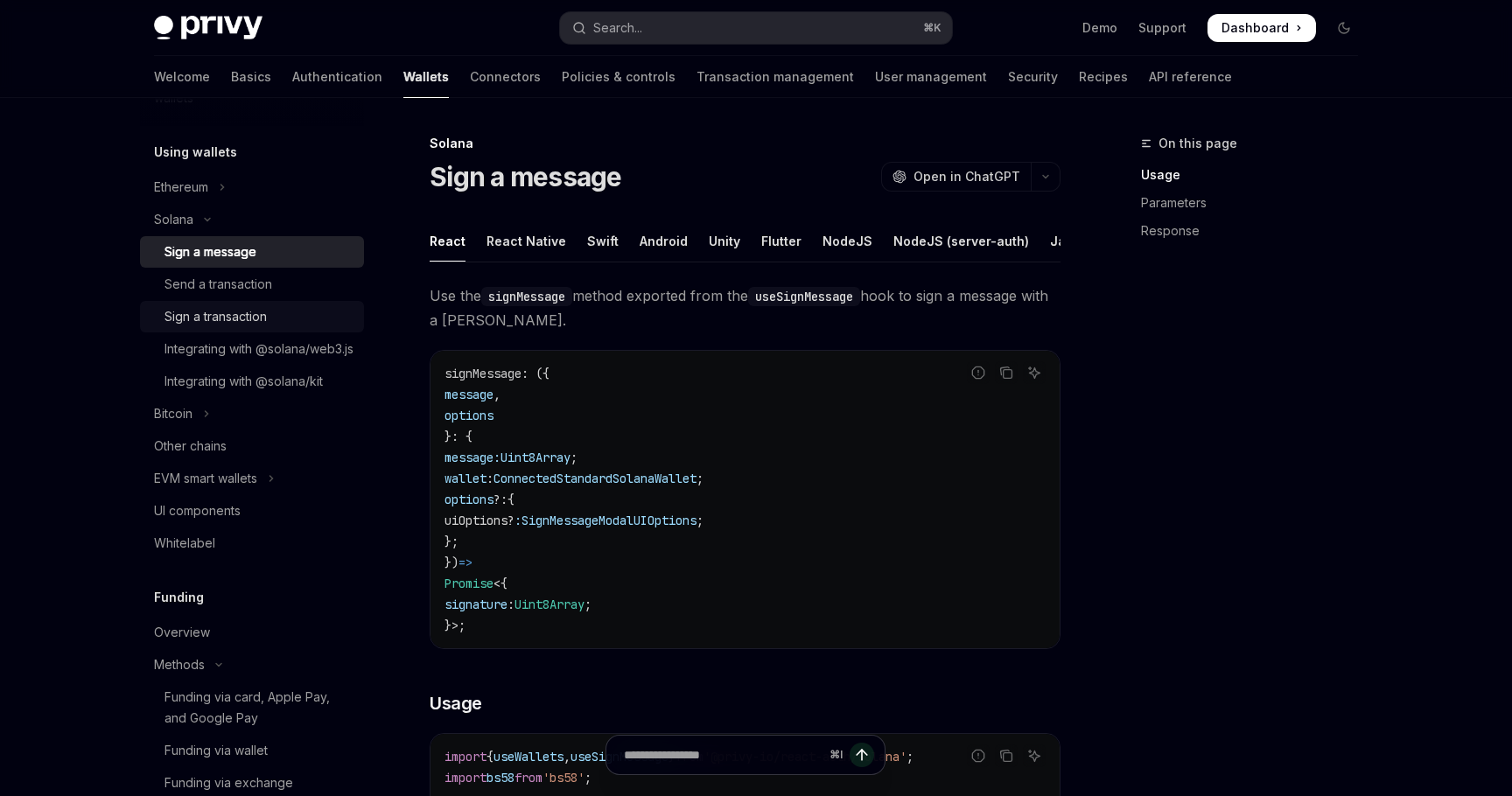
click at [263, 317] on div "Sign a transaction" at bounding box center [216, 317] width 102 height 21
type textarea "*"
